Goal: Transaction & Acquisition: Download file/media

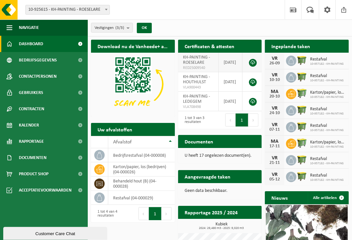
click at [251, 62] on link at bounding box center [253, 63] width 8 height 8
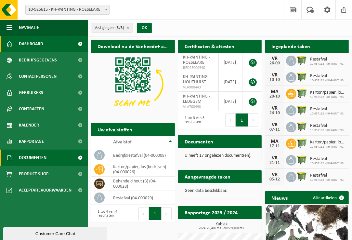
click at [47, 157] on link "Documenten" at bounding box center [44, 158] width 88 height 16
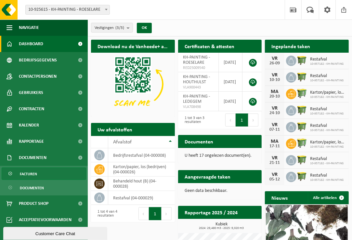
click at [36, 174] on span "Facturen" at bounding box center [28, 174] width 17 height 12
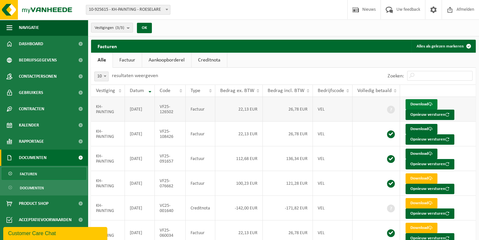
click at [357, 103] on link "Download" at bounding box center [421, 104] width 32 height 10
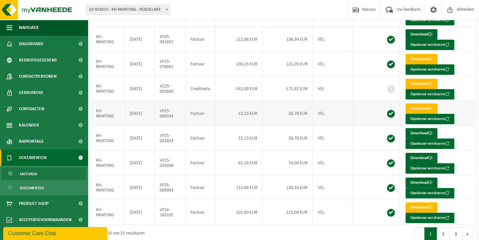
scroll to position [126, 0]
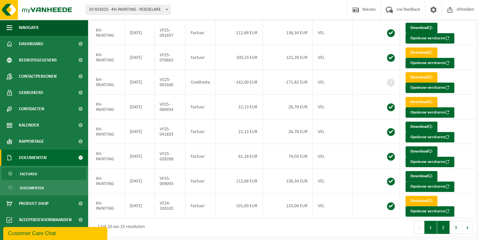
click at [357, 227] on button "2" at bounding box center [443, 227] width 13 height 13
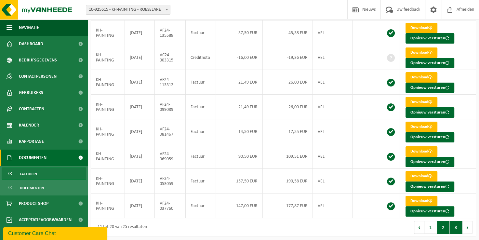
click at [357, 224] on button "3" at bounding box center [456, 227] width 13 height 13
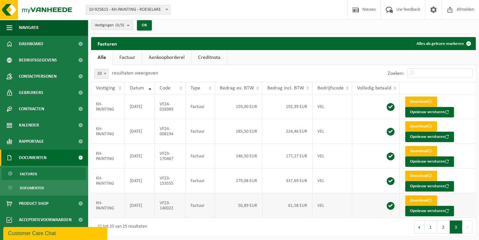
scroll to position [4, 0]
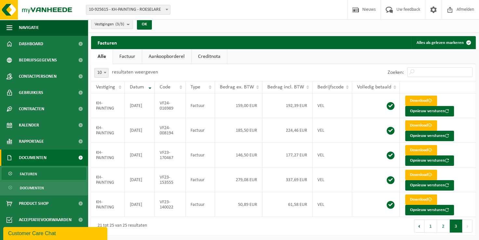
click at [357, 227] on button "1" at bounding box center [430, 225] width 13 height 13
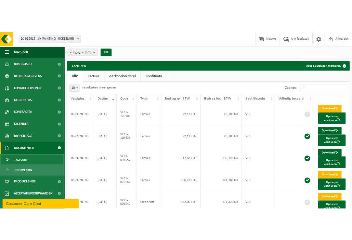
scroll to position [232, 0]
